Goal: Task Accomplishment & Management: Manage account settings

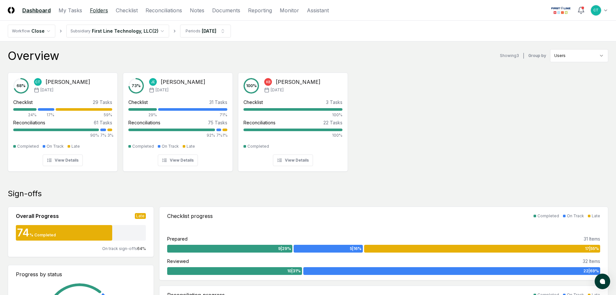
click at [101, 11] on link "Folders" at bounding box center [99, 10] width 18 height 8
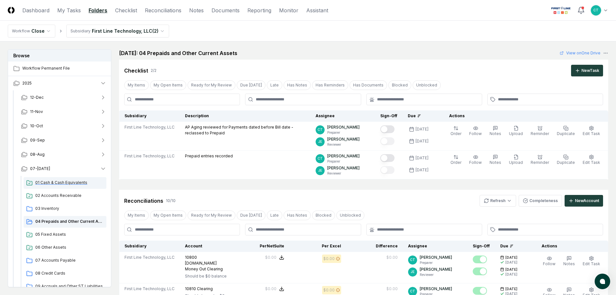
click at [63, 181] on span "01 Cash & Cash Equivalents" at bounding box center [69, 183] width 69 height 6
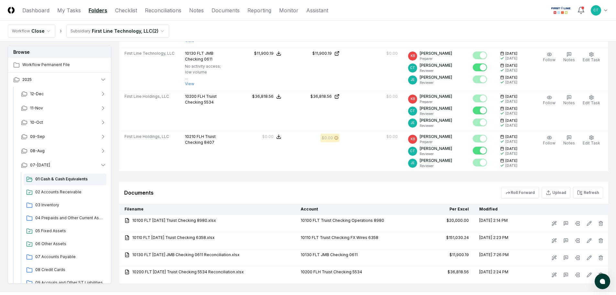
scroll to position [323, 0]
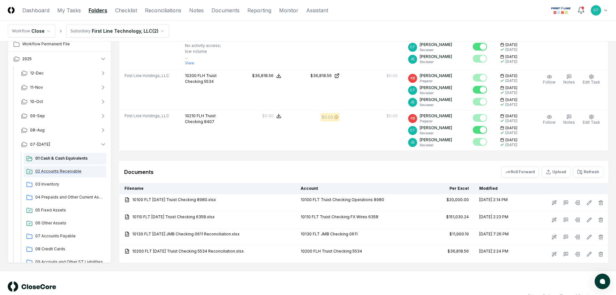
click at [53, 168] on span "02 Accounts Receivable" at bounding box center [69, 171] width 69 height 6
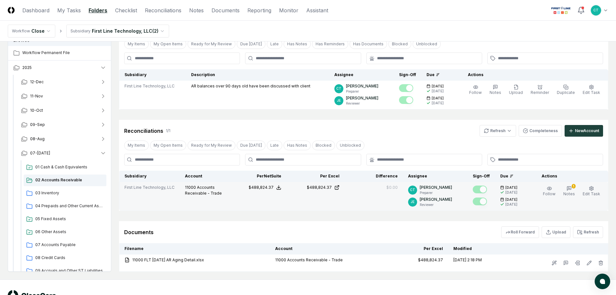
scroll to position [97, 0]
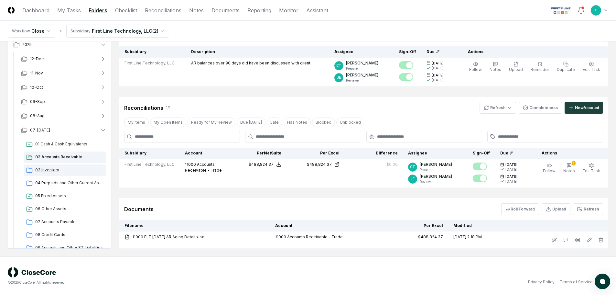
click at [51, 170] on span "03 Inventory" at bounding box center [69, 170] width 69 height 6
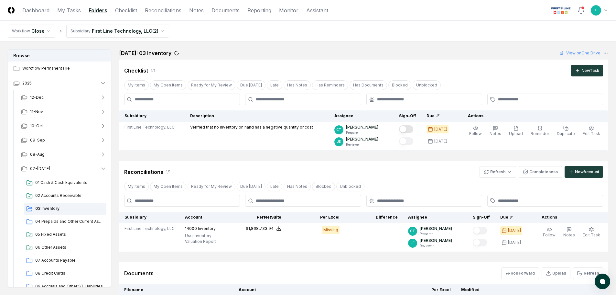
click at [435, 25] on nav "Workflow Close Subsidiary First Line Technology, LLC ( 2 )" at bounding box center [308, 31] width 616 height 21
click at [495, 170] on html "CloseCore Dashboard My Tasks Folders Checklist Reconciliations Notes Documents …" at bounding box center [310, 181] width 621 height 363
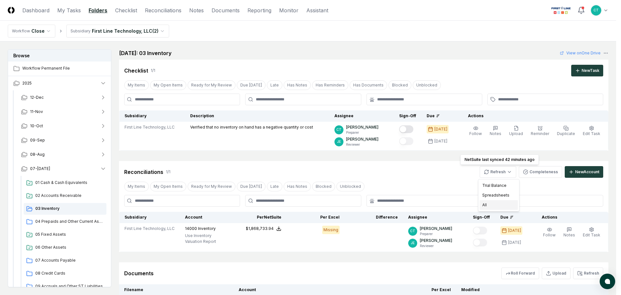
click at [488, 202] on div "All" at bounding box center [499, 205] width 38 height 10
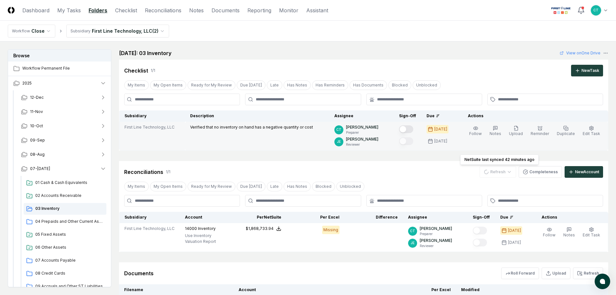
click at [411, 129] on button "Mark complete" at bounding box center [406, 129] width 14 height 8
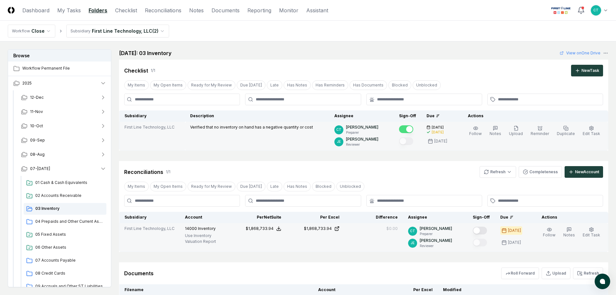
click at [486, 230] on button "Mark complete" at bounding box center [480, 230] width 14 height 8
click at [80, 220] on span "04 Prepaids and Other Current Assets" at bounding box center [69, 221] width 69 height 6
